Goal: Task Accomplishment & Management: Use online tool/utility

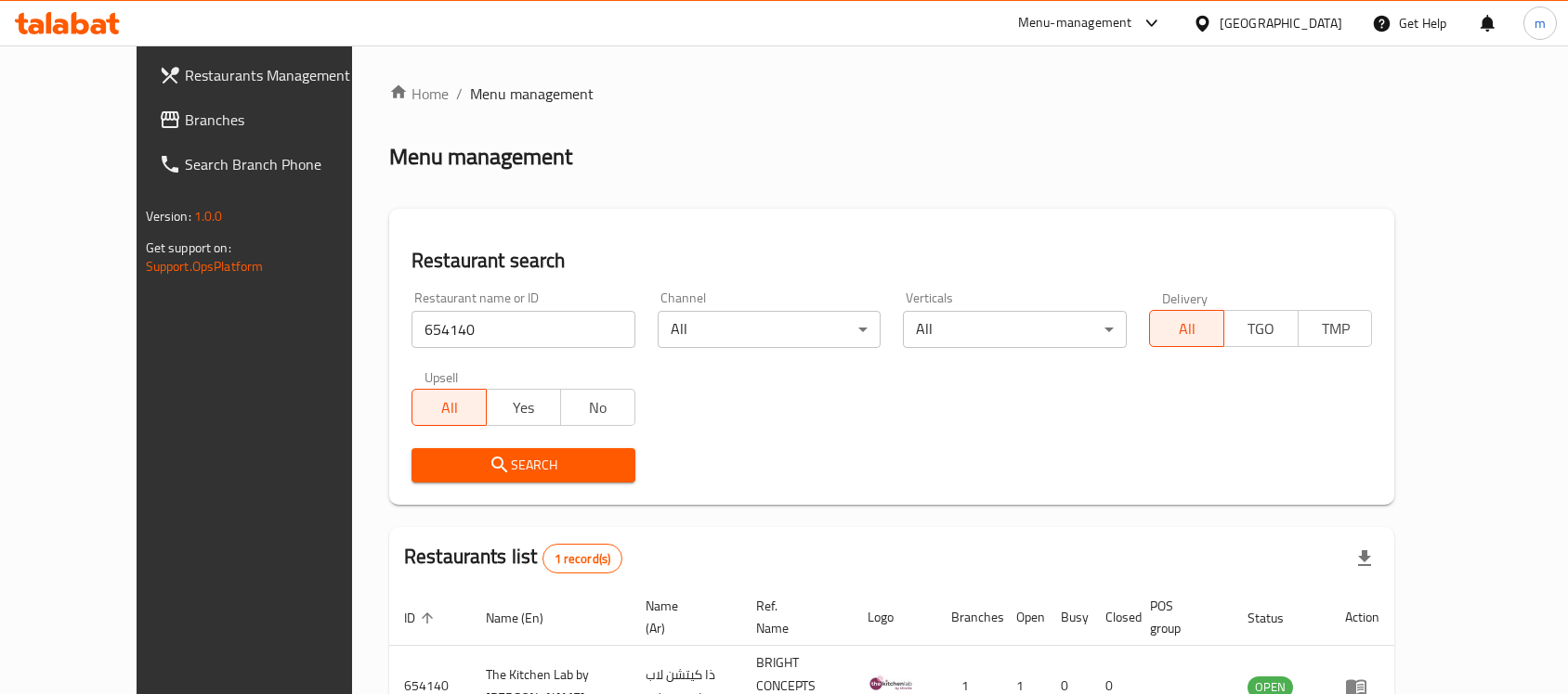
scroll to position [98, 0]
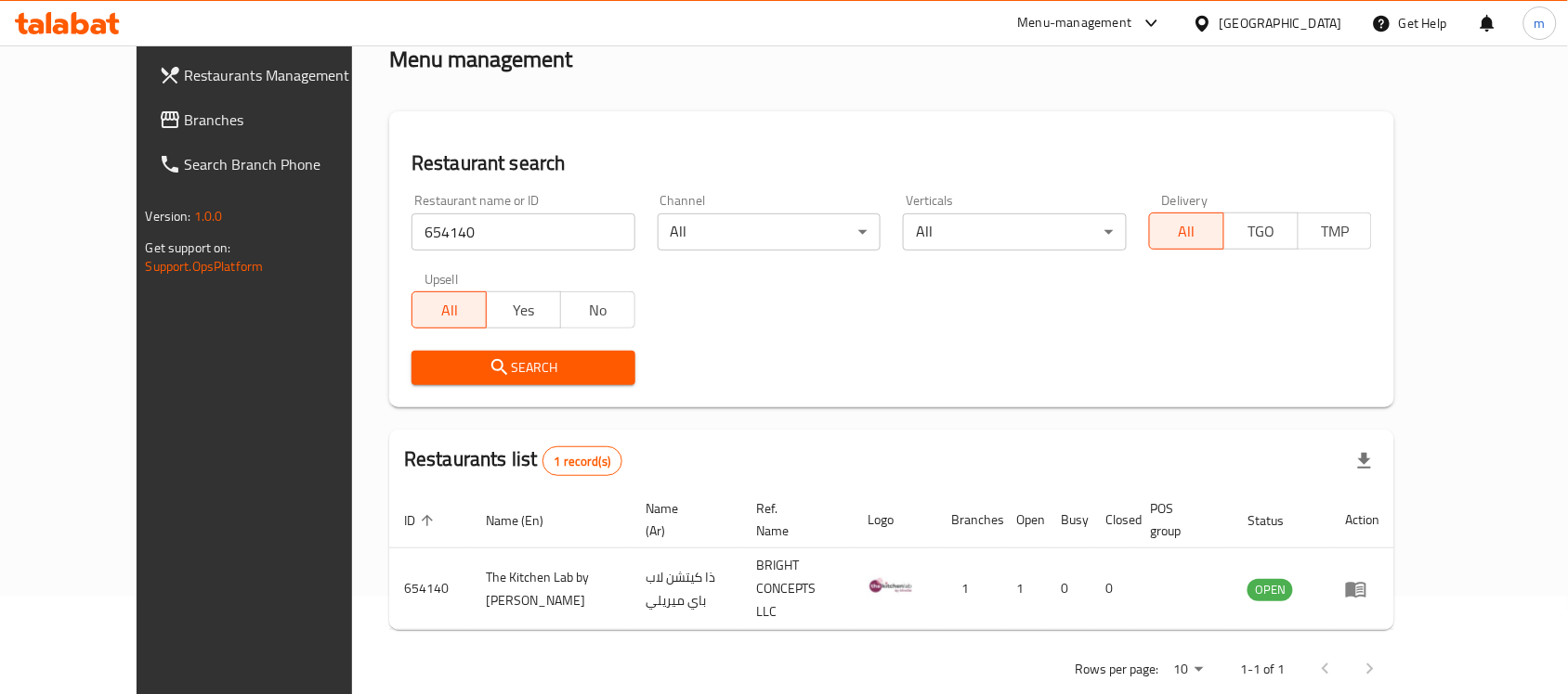
click at [1212, 20] on icon at bounding box center [1202, 23] width 20 height 20
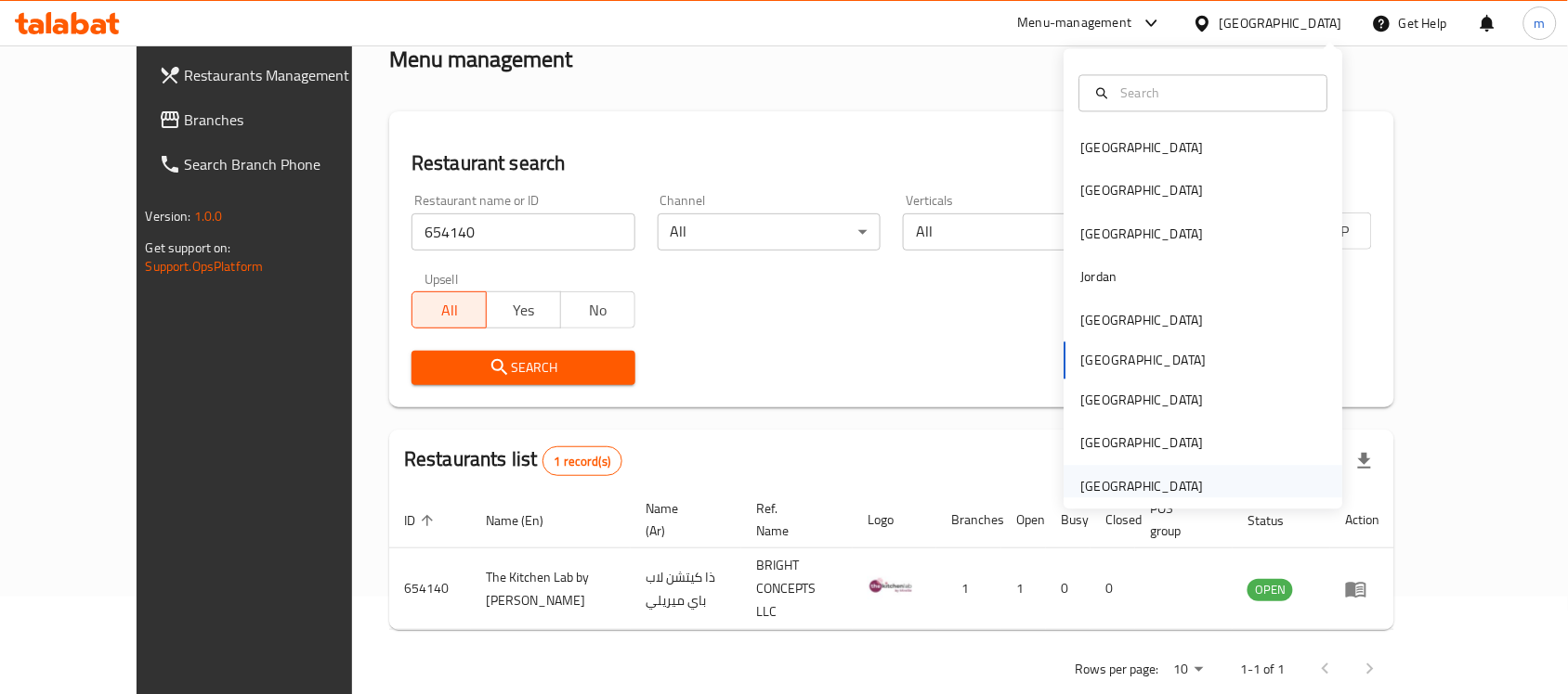
click at [1099, 483] on div "[GEOGRAPHIC_DATA]" at bounding box center [1142, 487] width 123 height 21
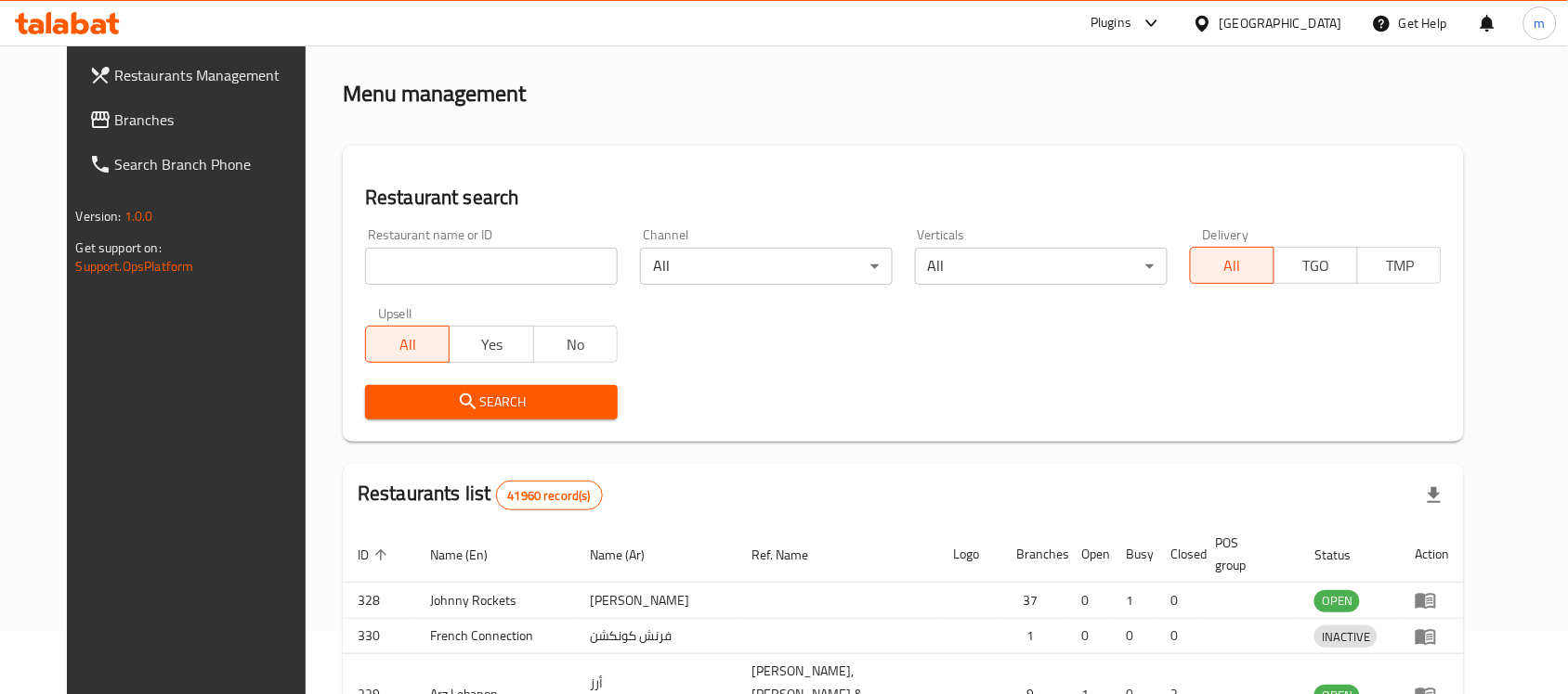
scroll to position [98, 0]
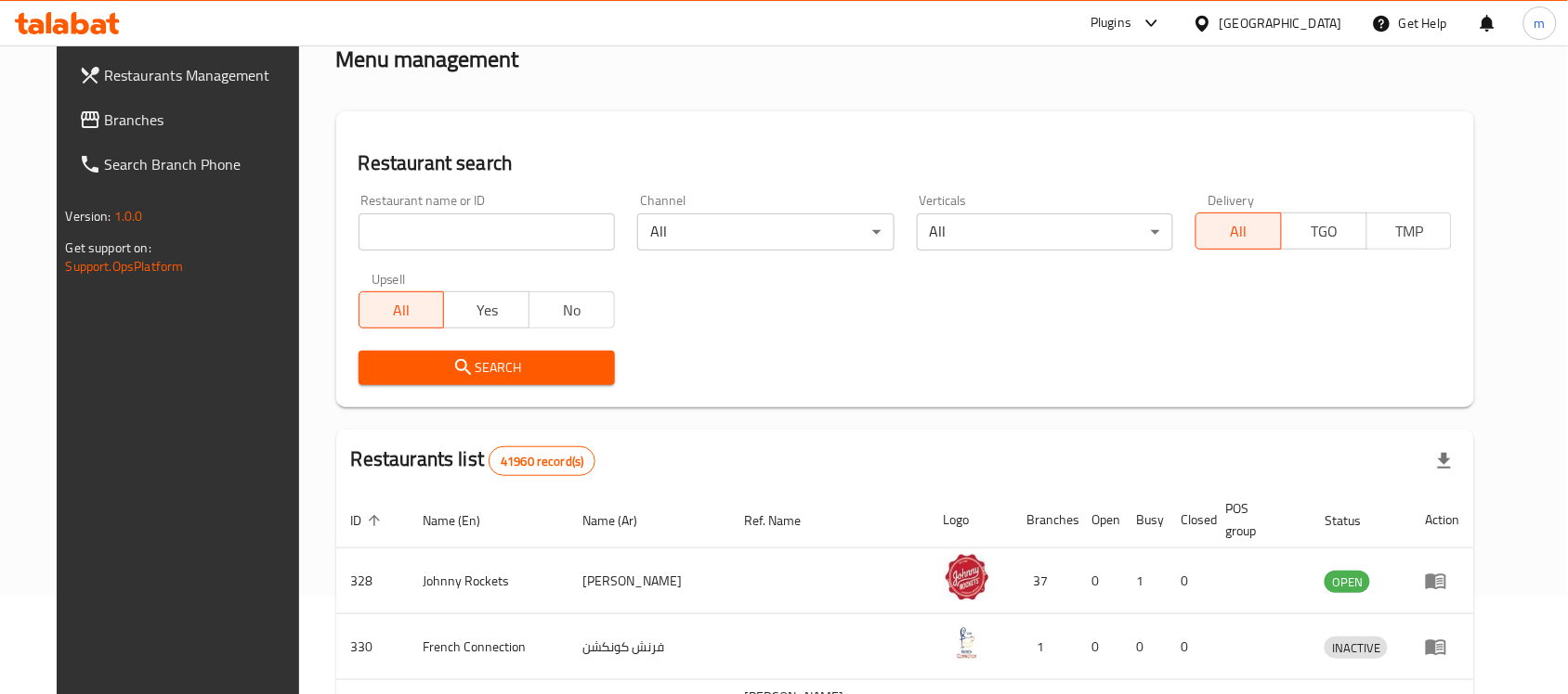
click at [105, 118] on span "Branches" at bounding box center [205, 120] width 199 height 23
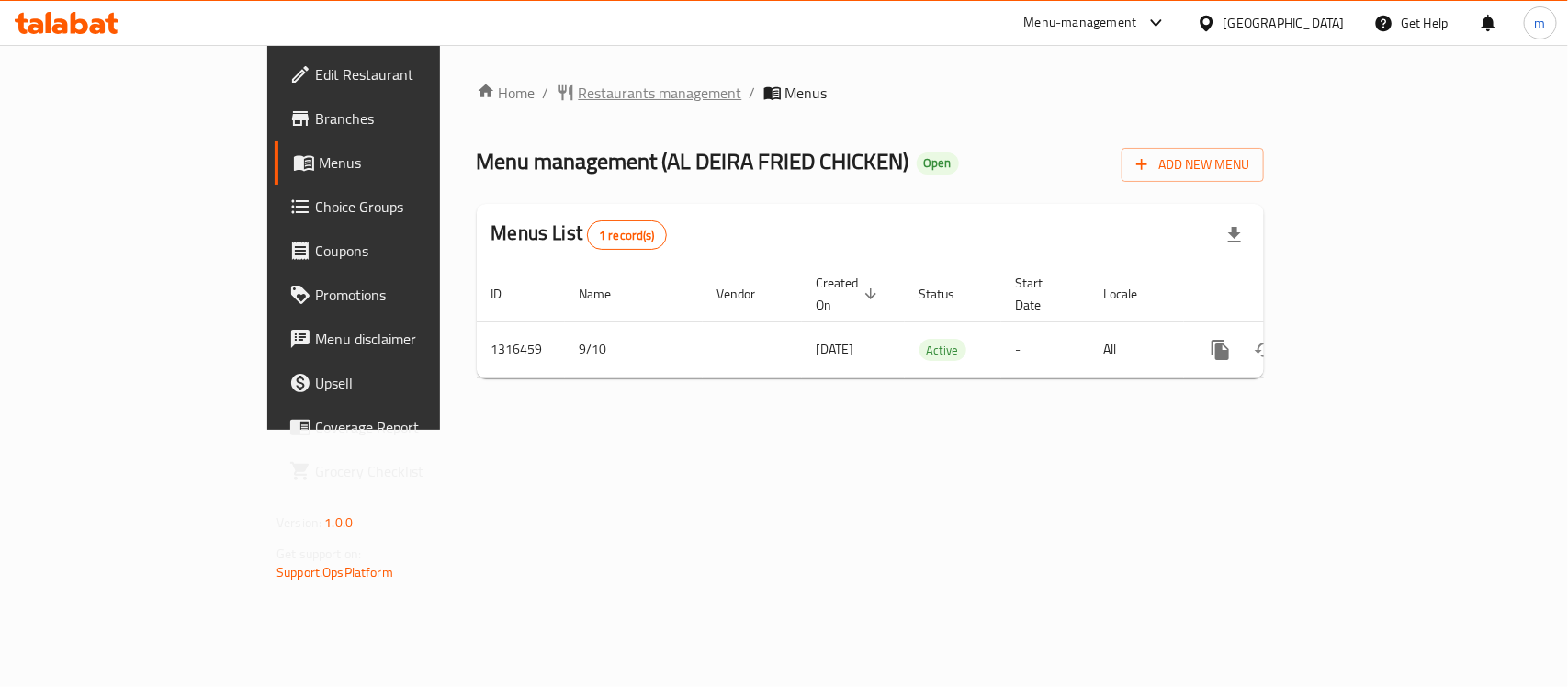
click at [579, 88] on span "Restaurants management" at bounding box center [661, 93] width 163 height 22
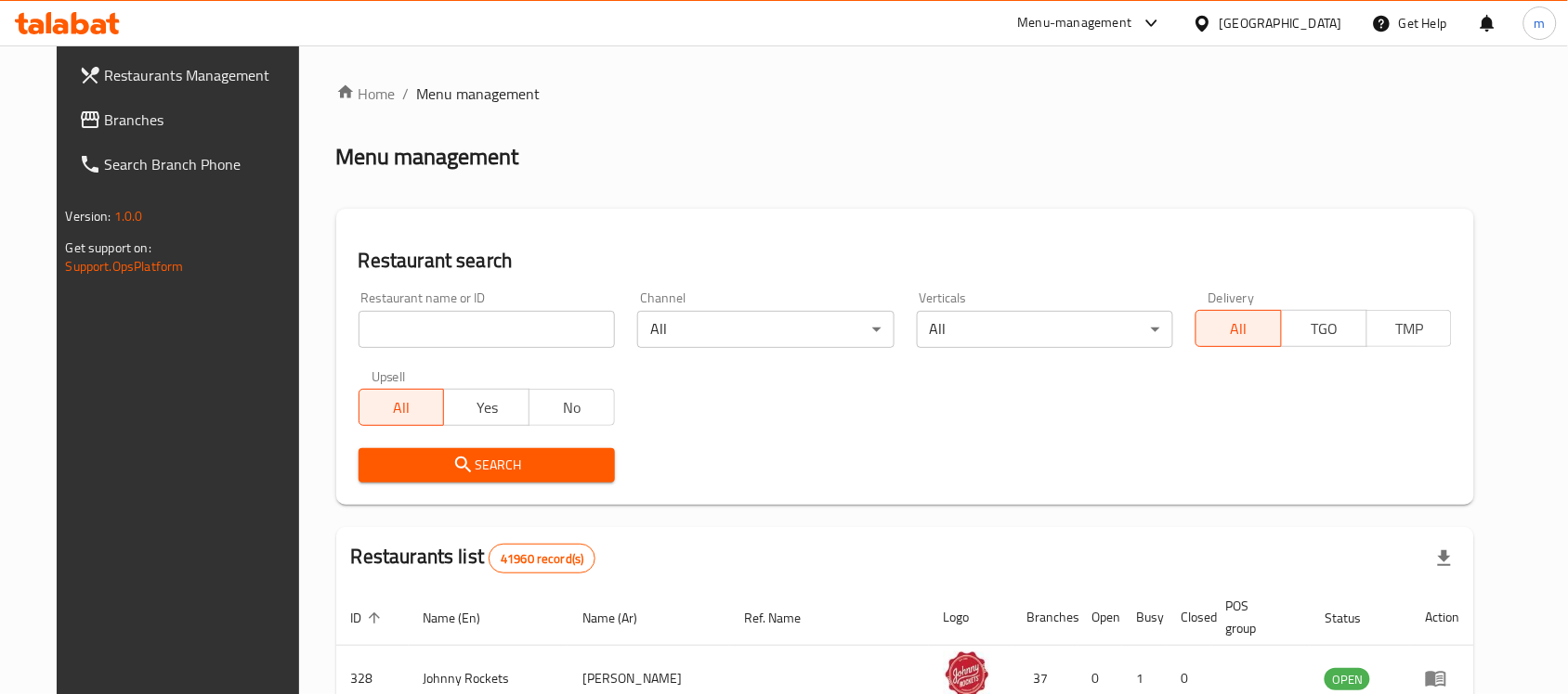
click at [378, 322] on input "search" at bounding box center [486, 330] width 256 height 38
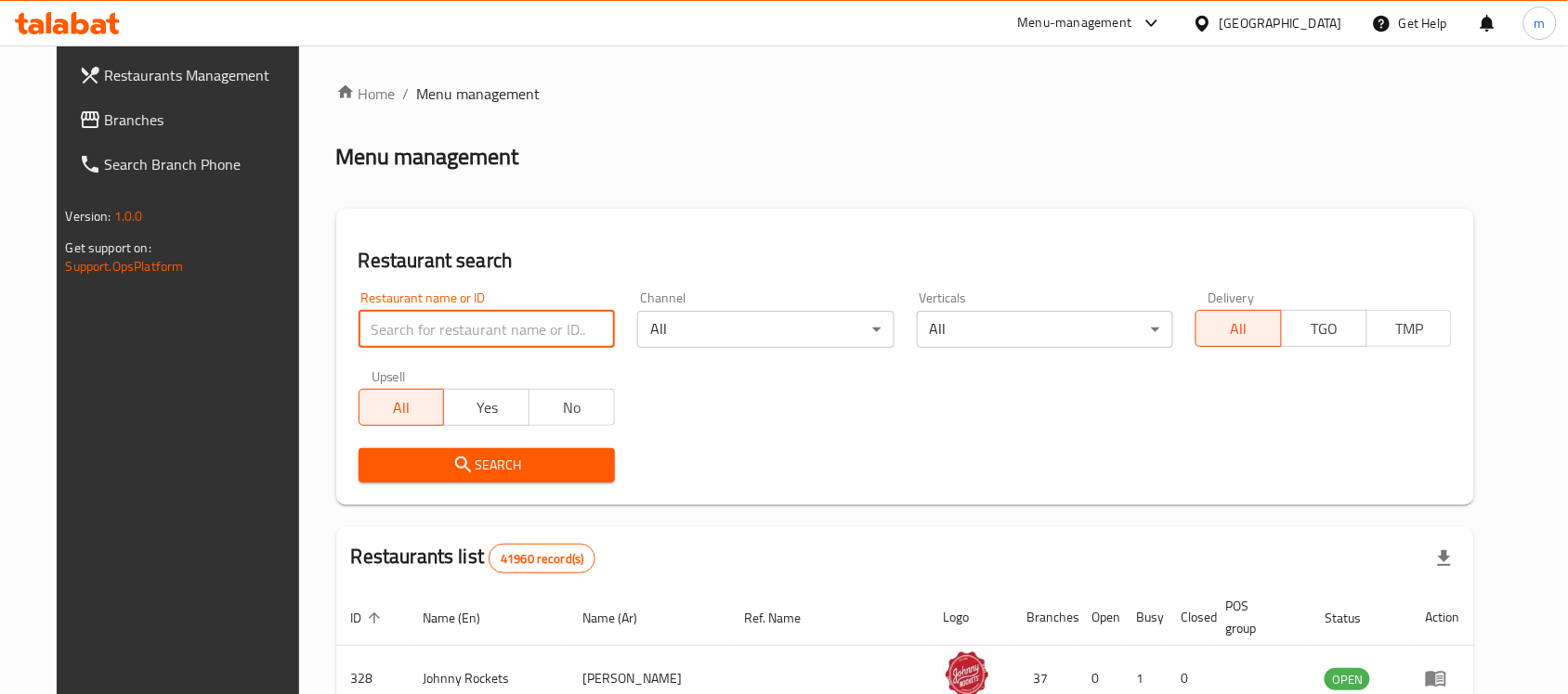
paste input "707693"
type input "707693"
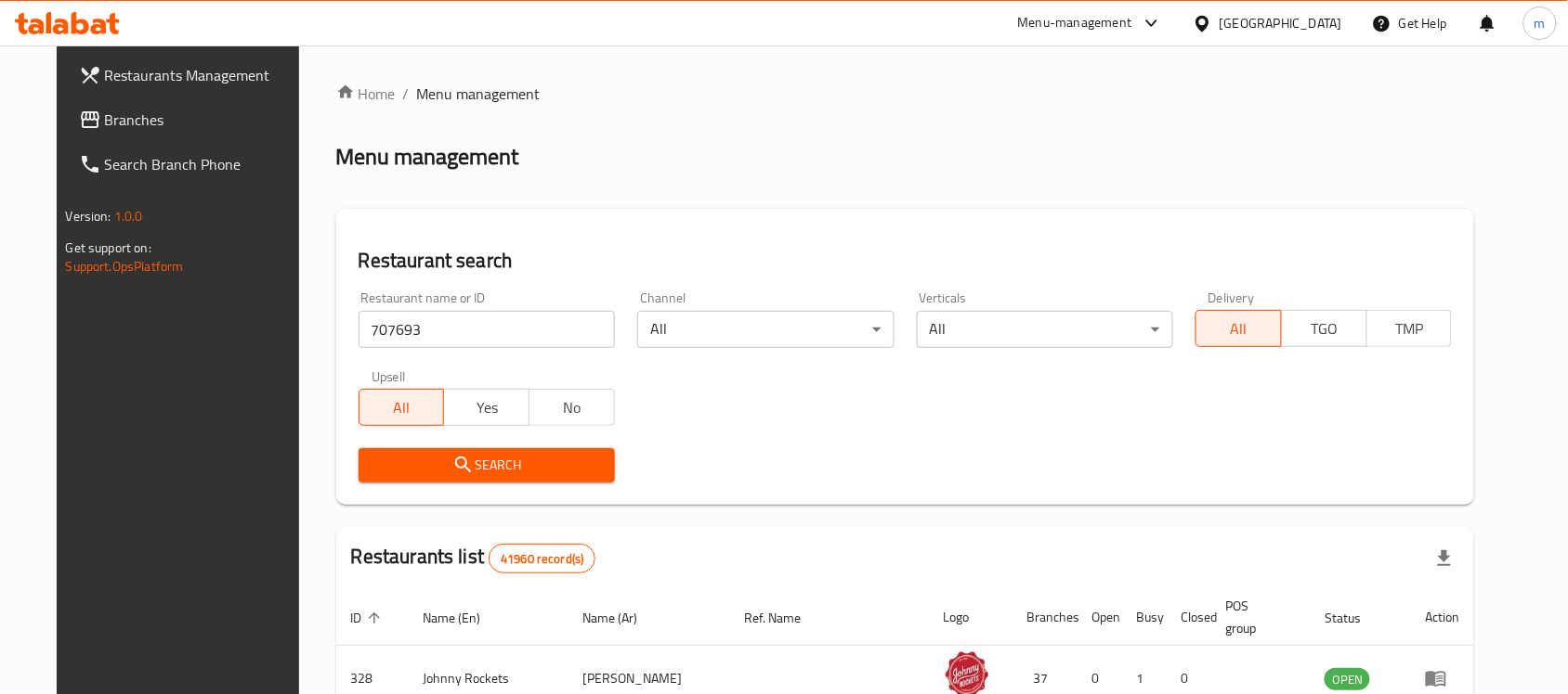
click at [373, 461] on span "Search" at bounding box center [487, 465] width 227 height 23
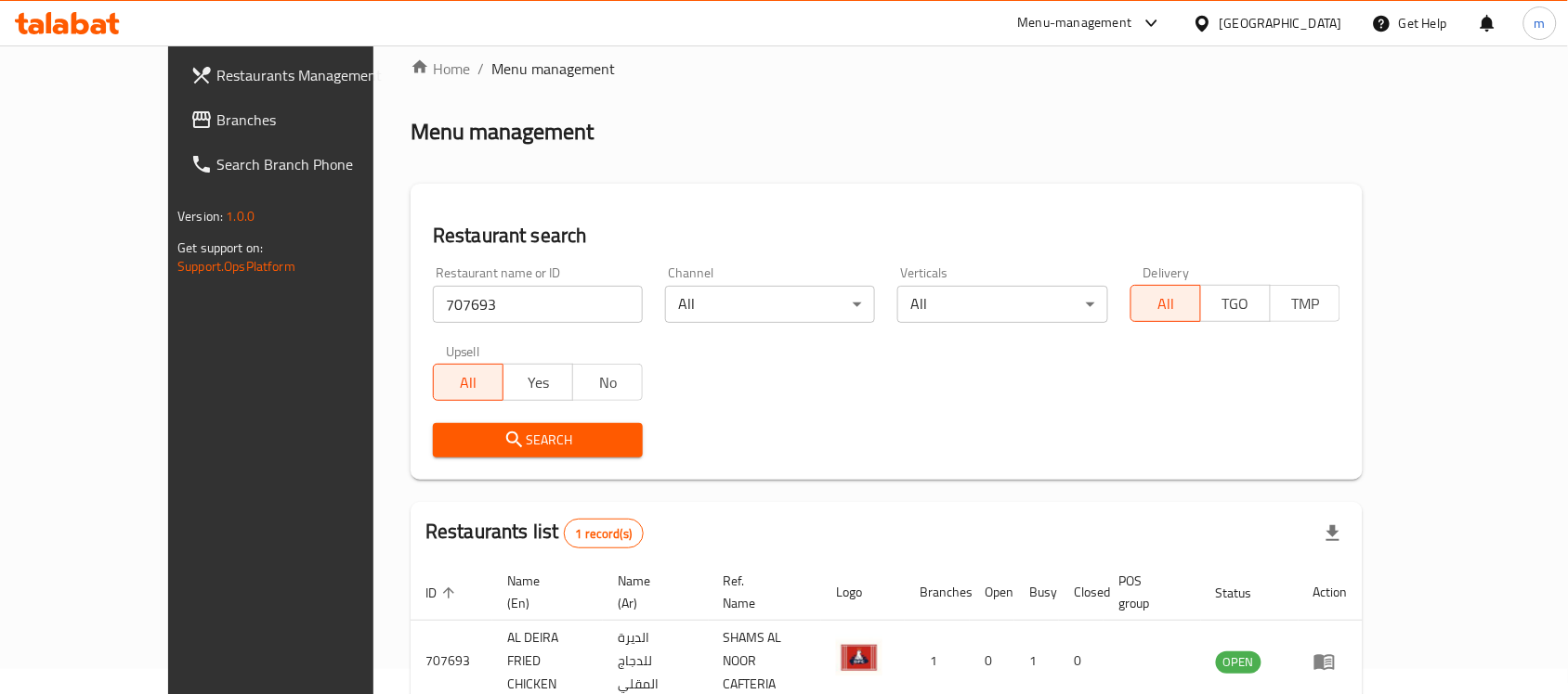
scroll to position [98, 0]
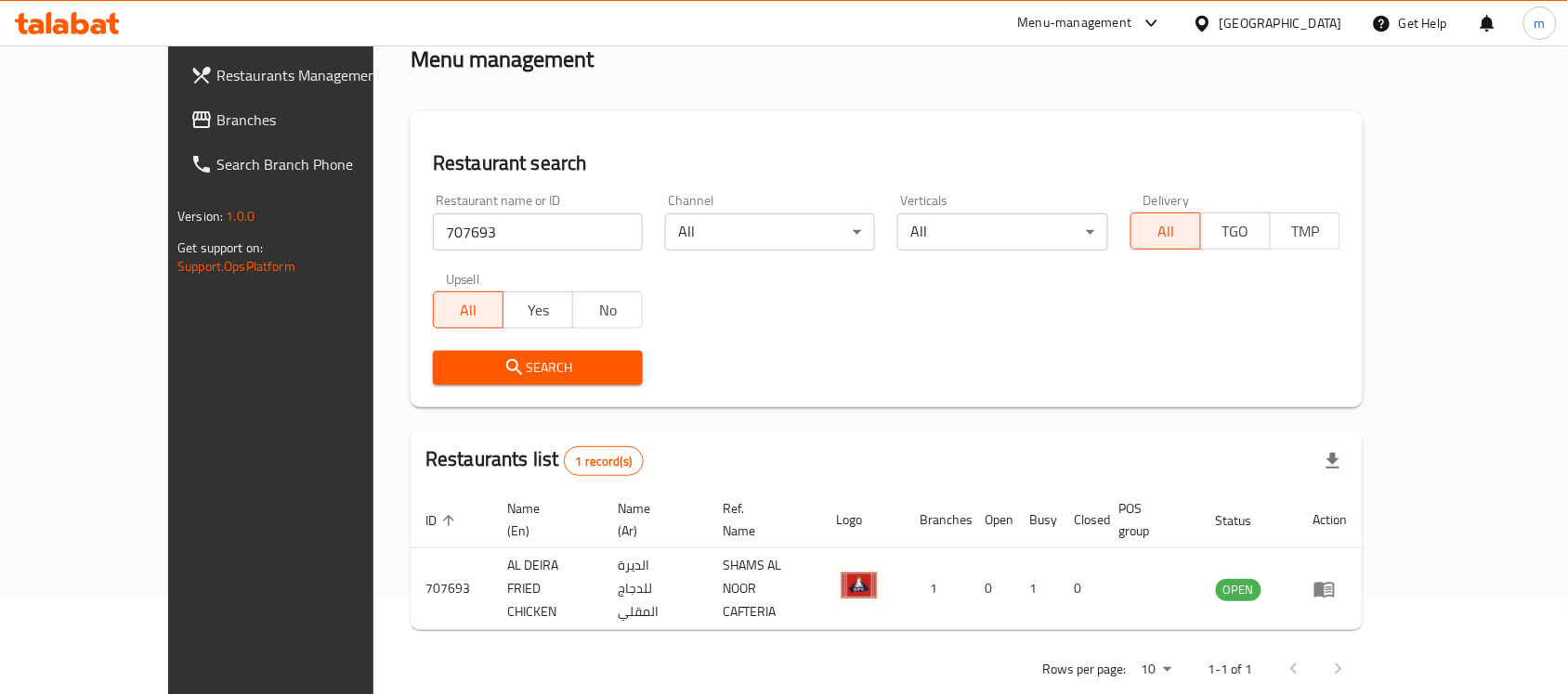
click at [217, 124] on span "Branches" at bounding box center [316, 120] width 199 height 23
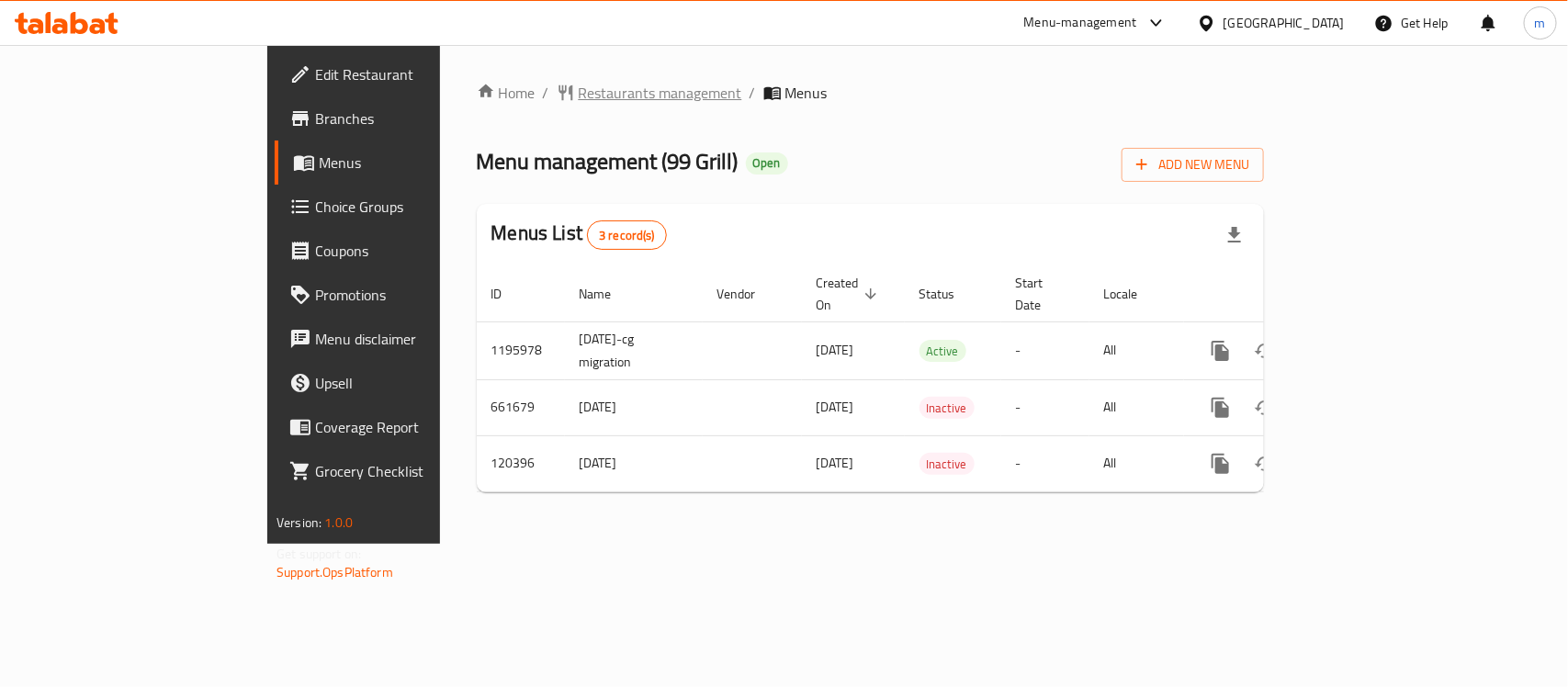
click at [579, 97] on span "Restaurants management" at bounding box center [661, 93] width 163 height 22
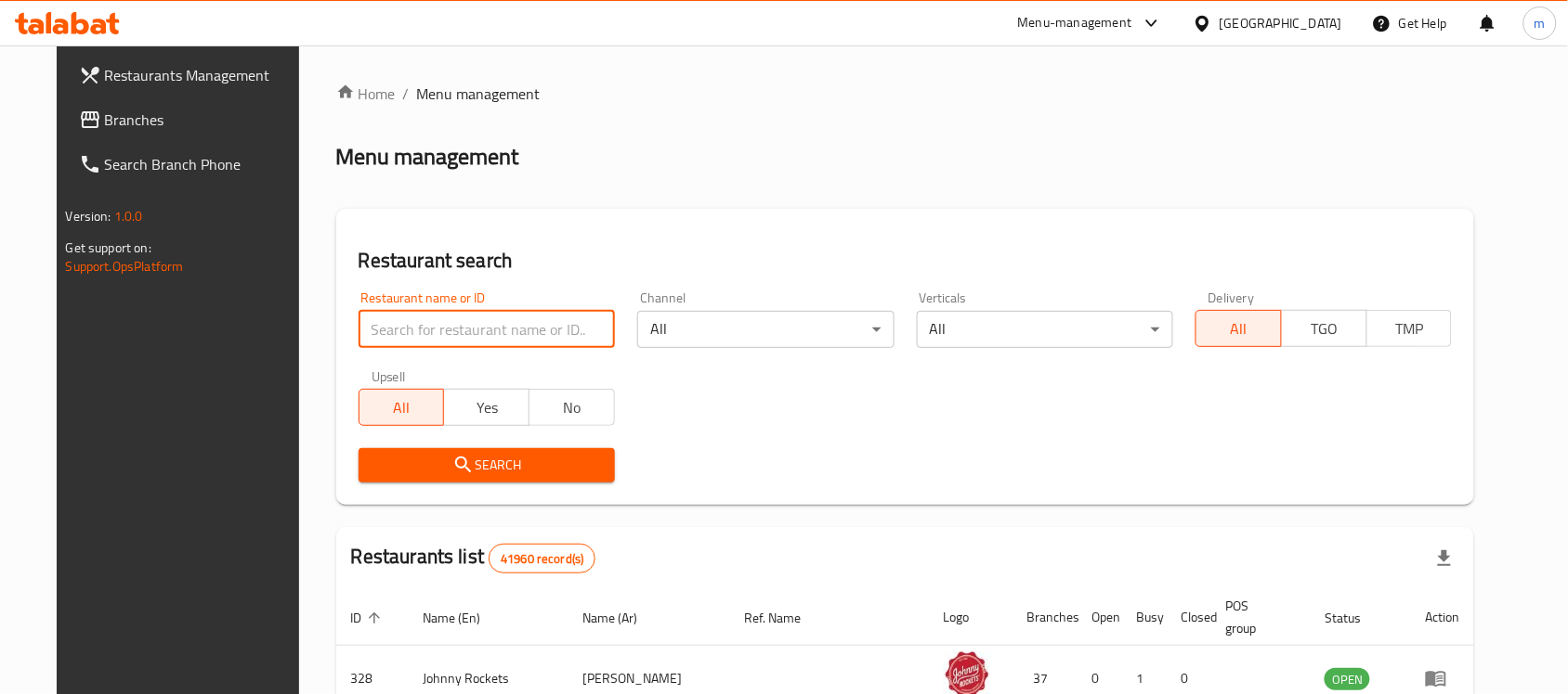
click at [419, 332] on input "search" at bounding box center [486, 330] width 256 height 38
paste input "606960"
type input "606960"
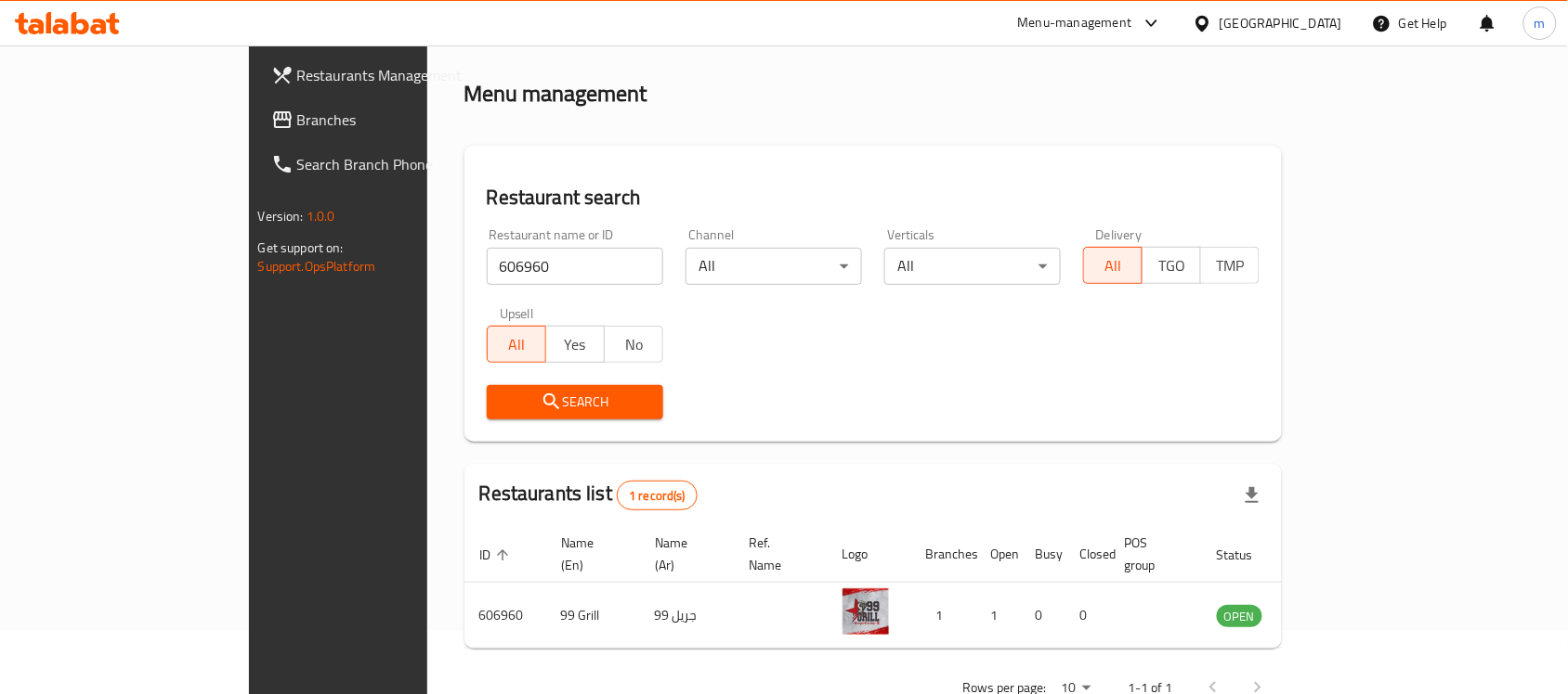
scroll to position [98, 0]
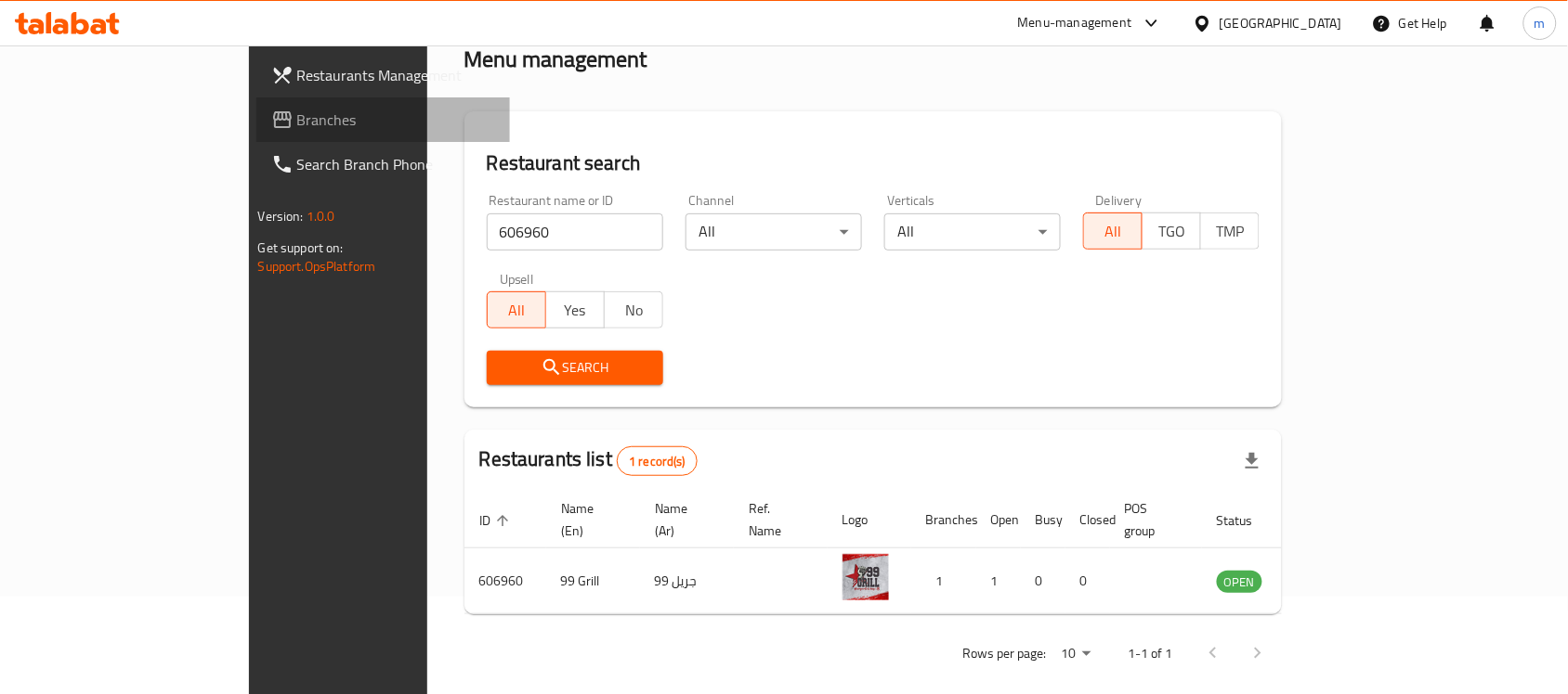
click at [297, 119] on span "Branches" at bounding box center [397, 120] width 199 height 23
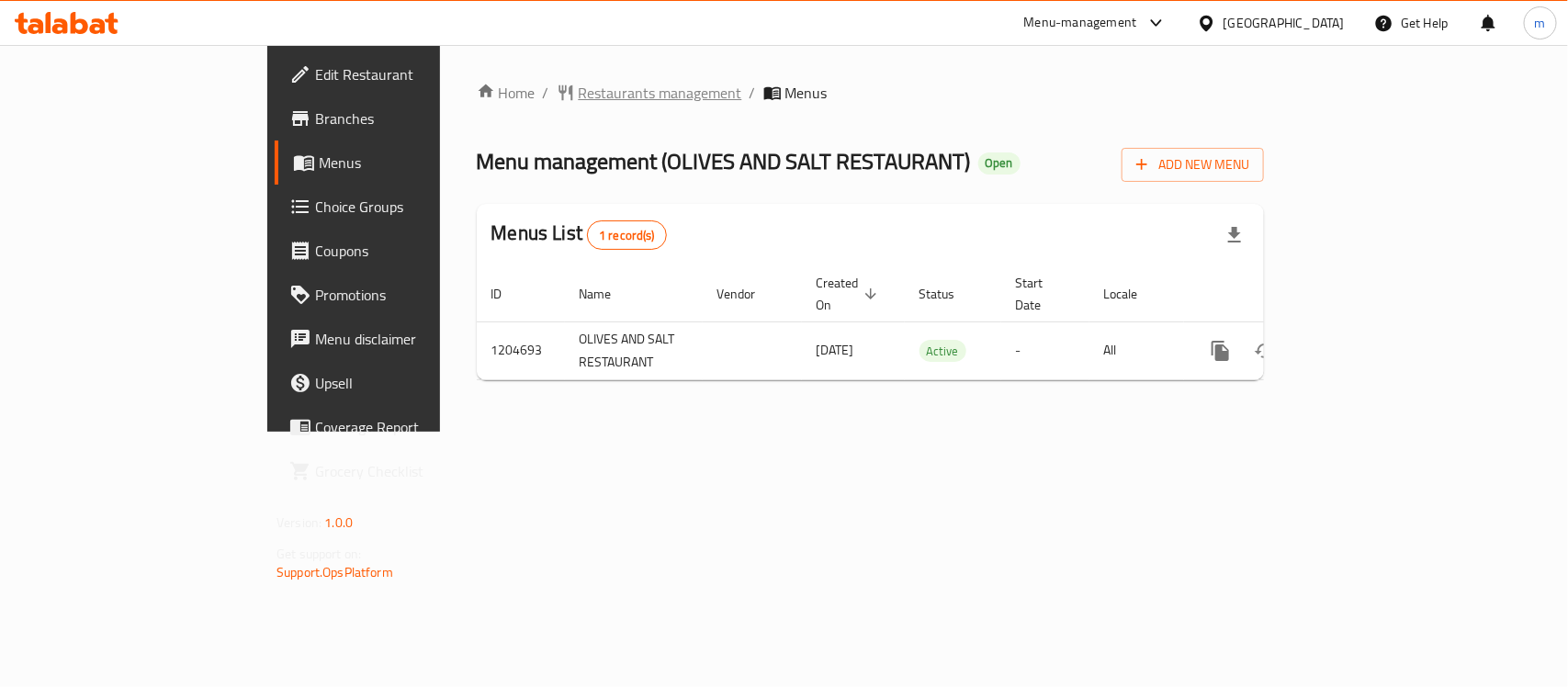
click at [579, 101] on span "Restaurants management" at bounding box center [661, 93] width 163 height 22
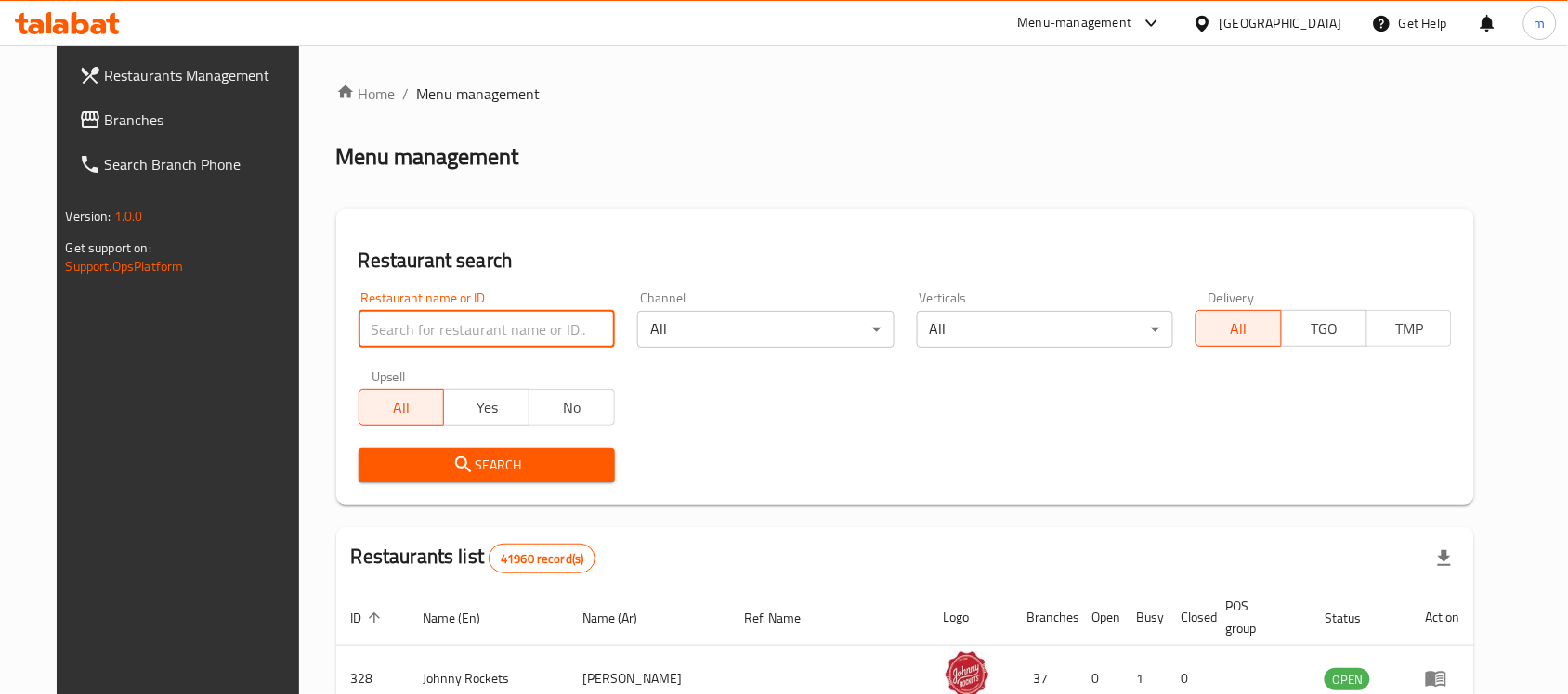
click at [419, 324] on input "search" at bounding box center [486, 330] width 256 height 38
paste input "669900"
type input "669900"
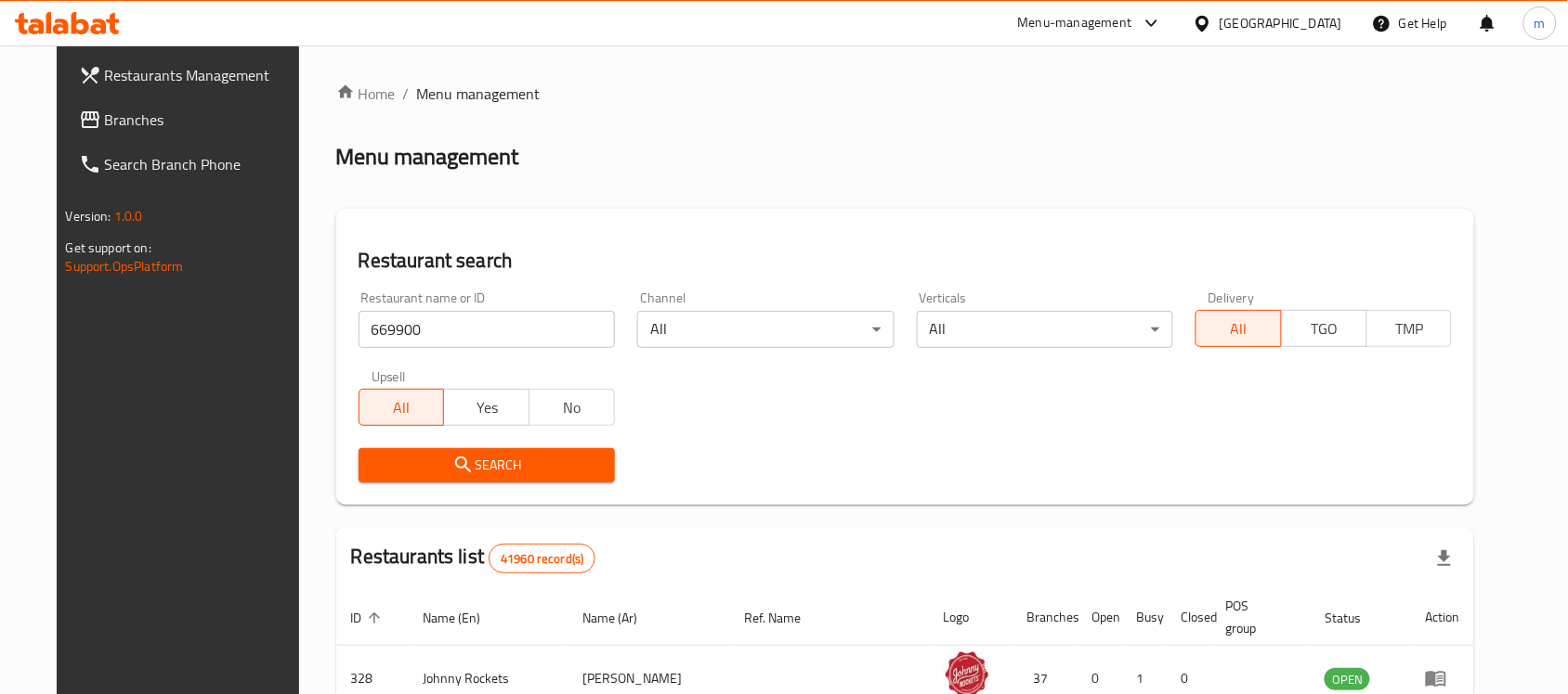
click at [374, 471] on span "Search" at bounding box center [487, 465] width 227 height 23
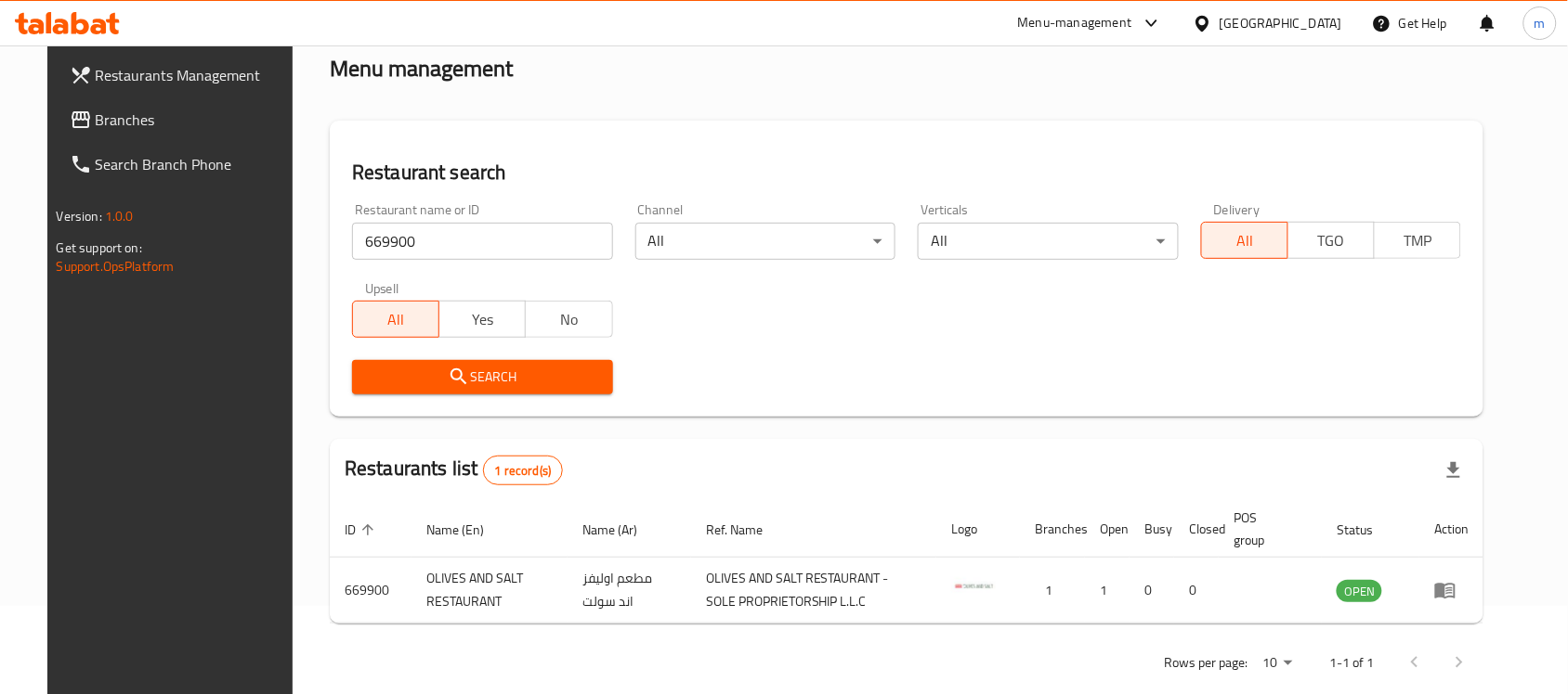
scroll to position [118, 0]
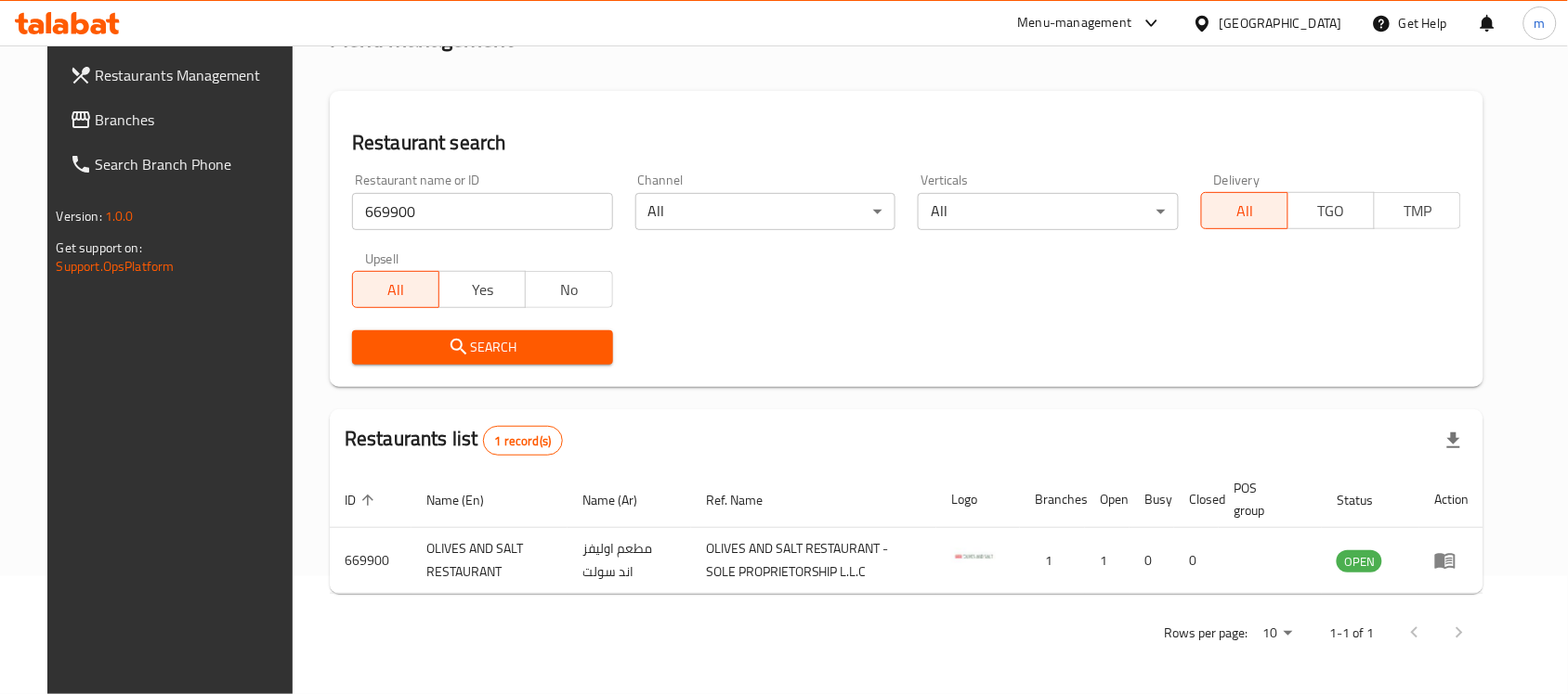
click at [1219, 20] on div at bounding box center [1206, 23] width 27 height 21
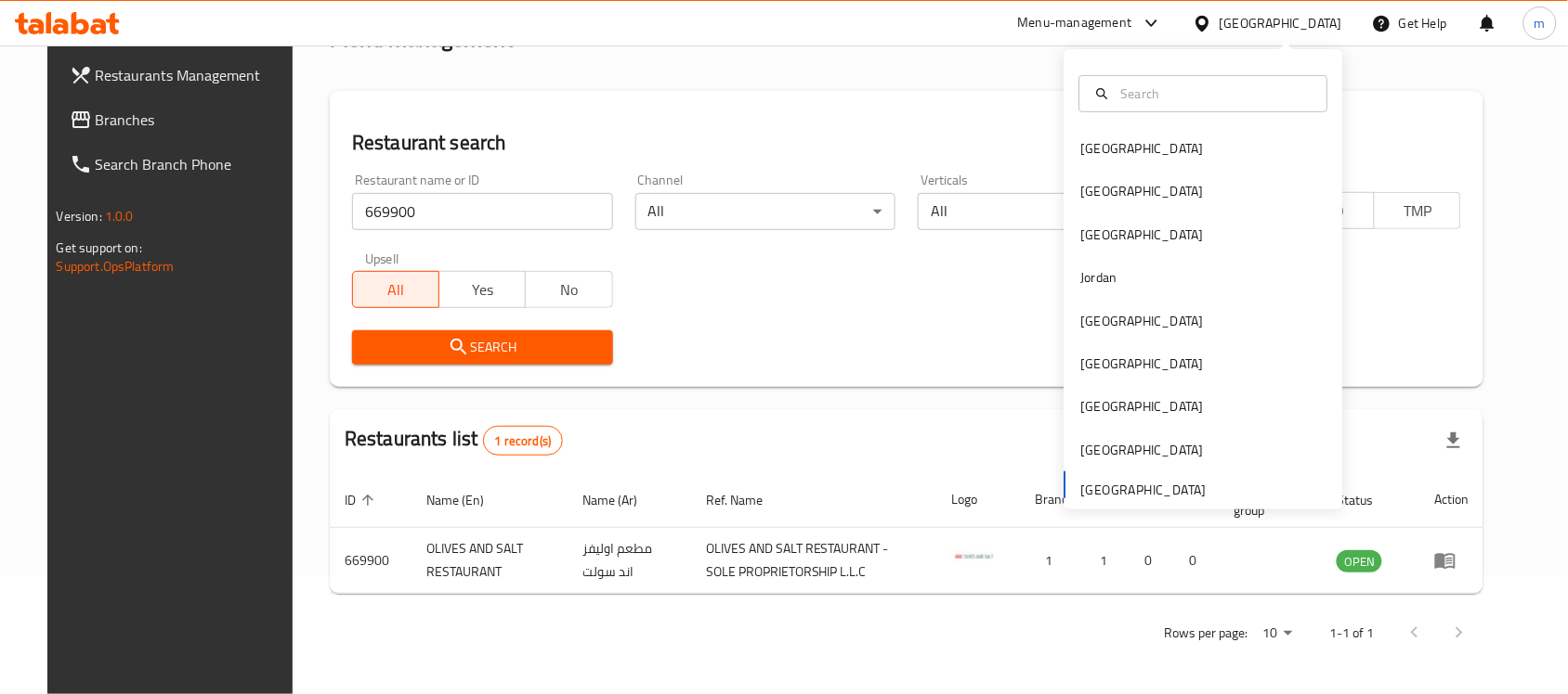
click at [99, 123] on span "Branches" at bounding box center [195, 120] width 199 height 23
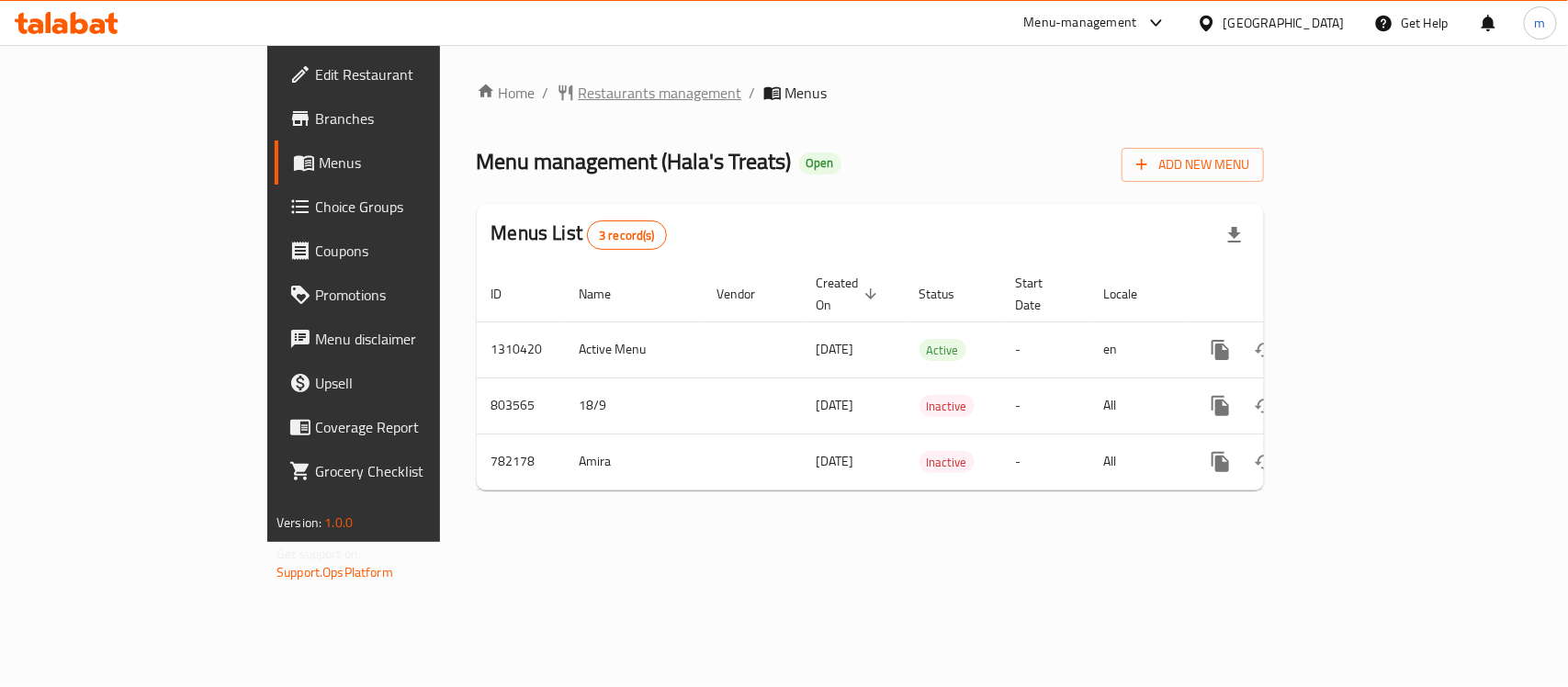
click at [579, 87] on span "Restaurants management" at bounding box center [661, 93] width 163 height 22
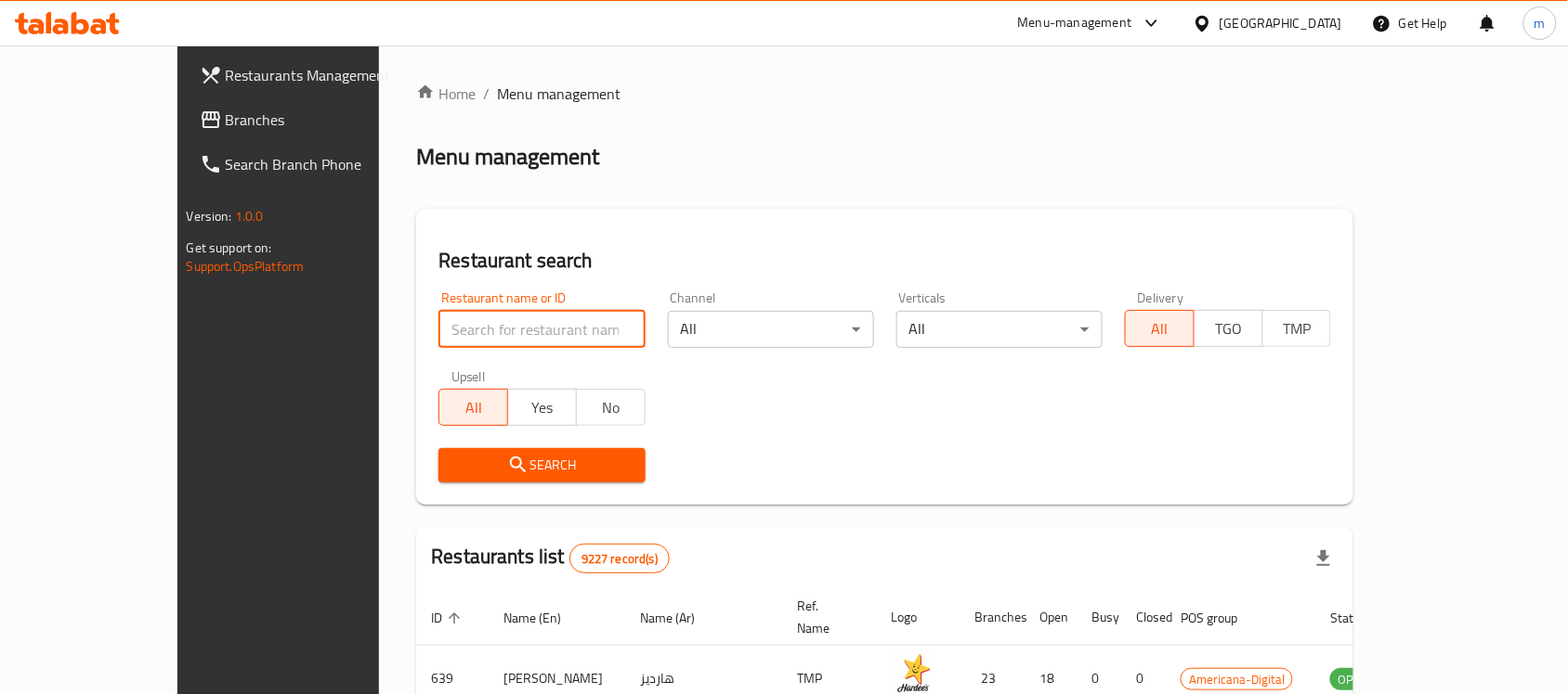
click at [438, 327] on input "search" at bounding box center [541, 330] width 206 height 38
click at [438, 336] on input "search" at bounding box center [541, 330] width 206 height 38
paste input "652719"
type input "652719"
click at [453, 460] on span "Search" at bounding box center [541, 465] width 176 height 23
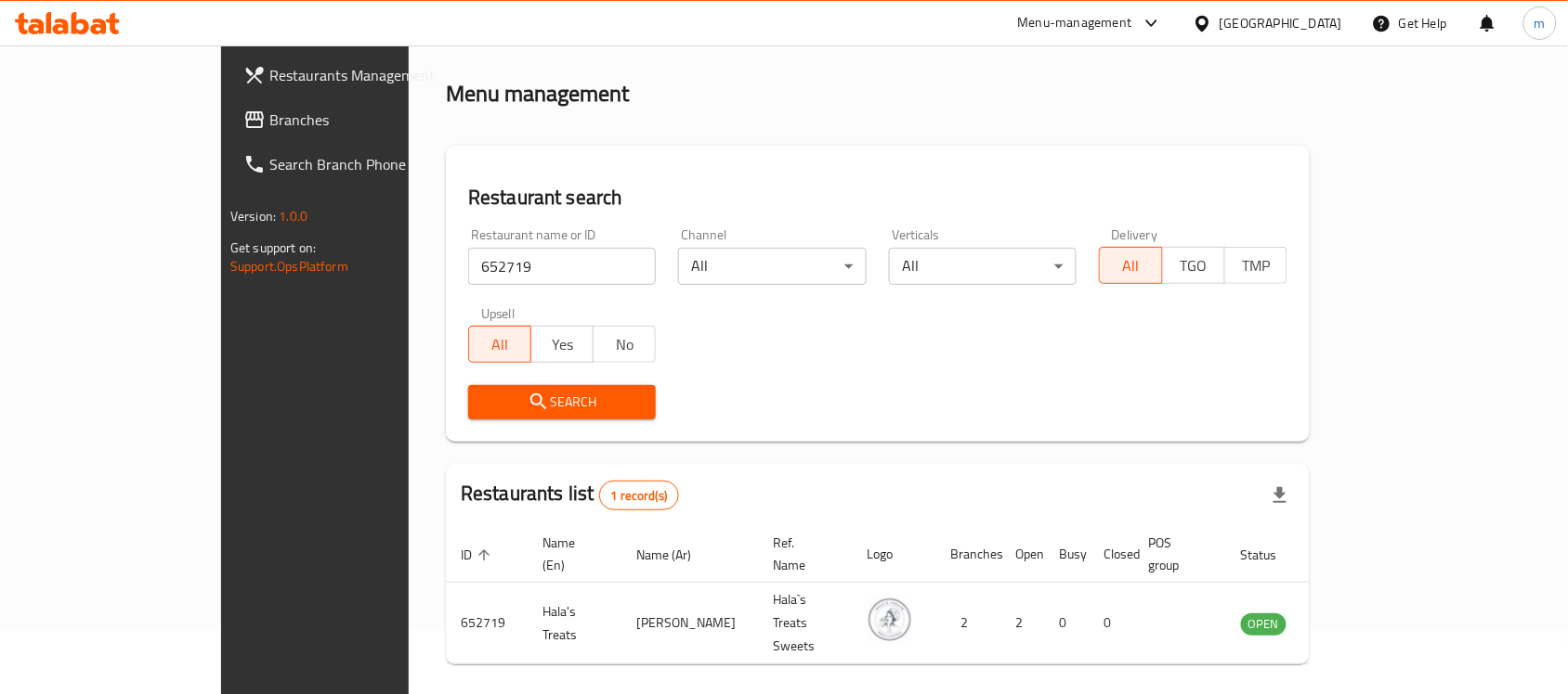
scroll to position [98, 0]
